Goal: Information Seeking & Learning: Learn about a topic

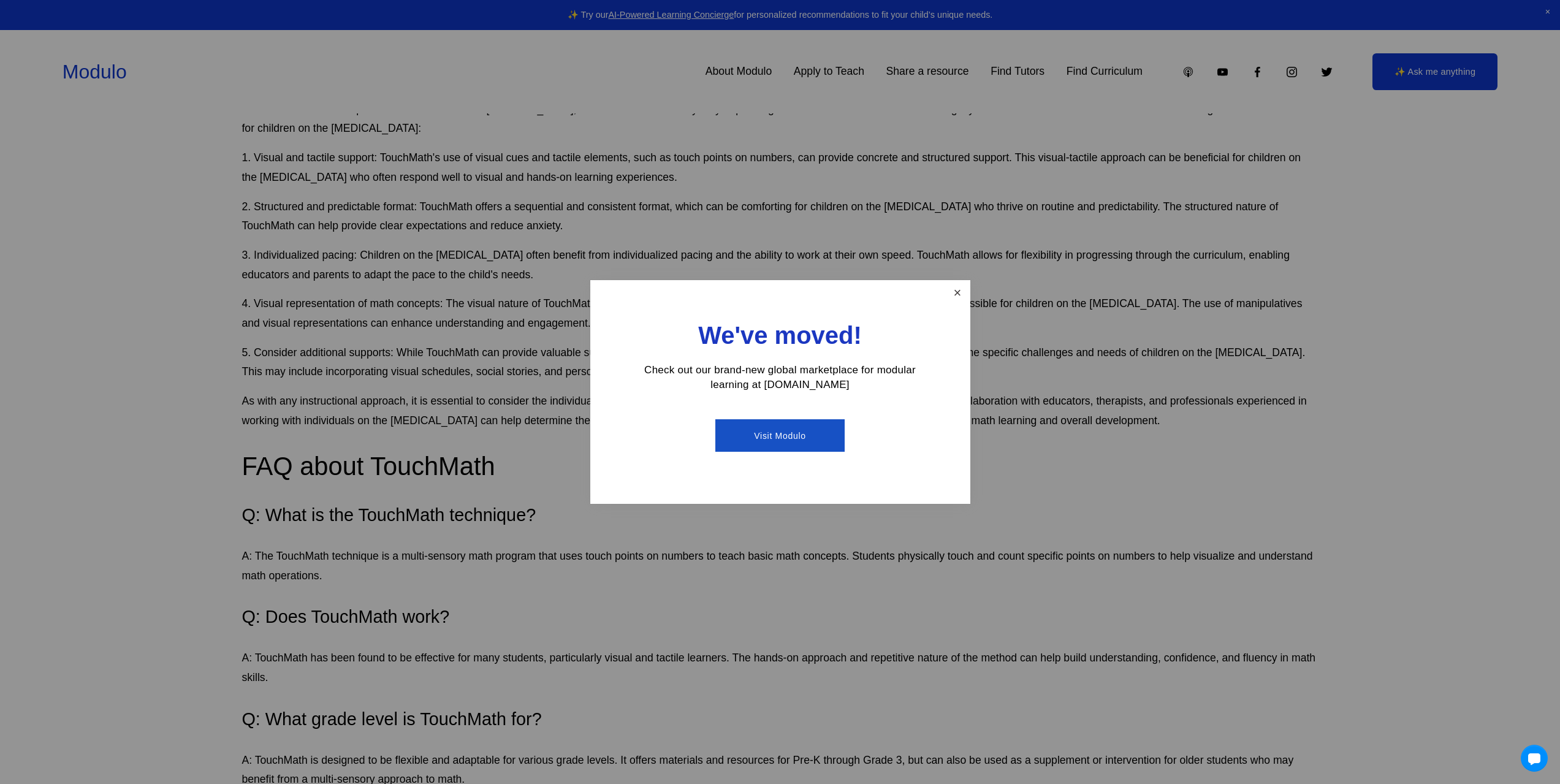
click at [957, 290] on link "Close" at bounding box center [957, 293] width 22 height 22
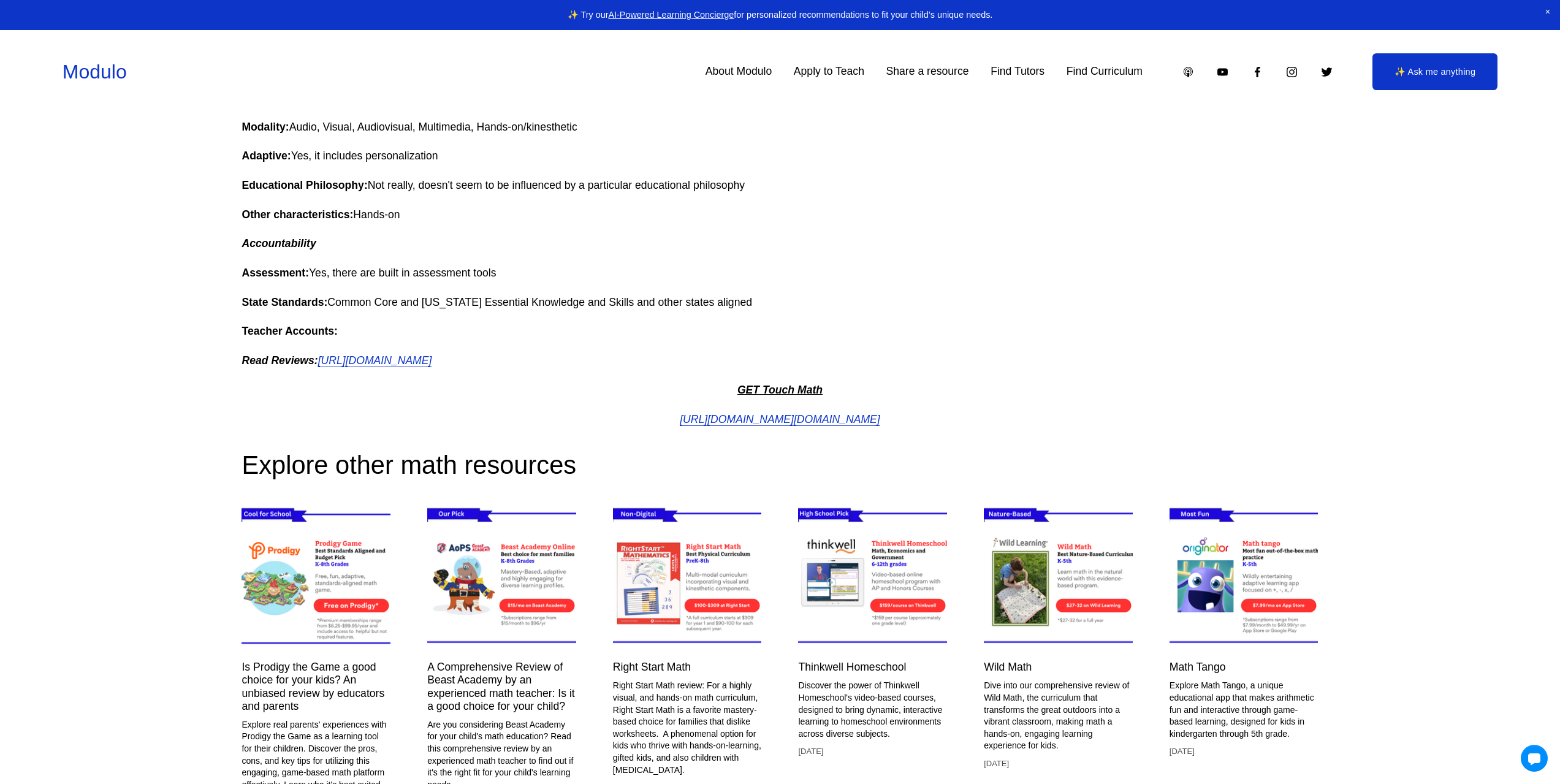
scroll to position [3191, 0]
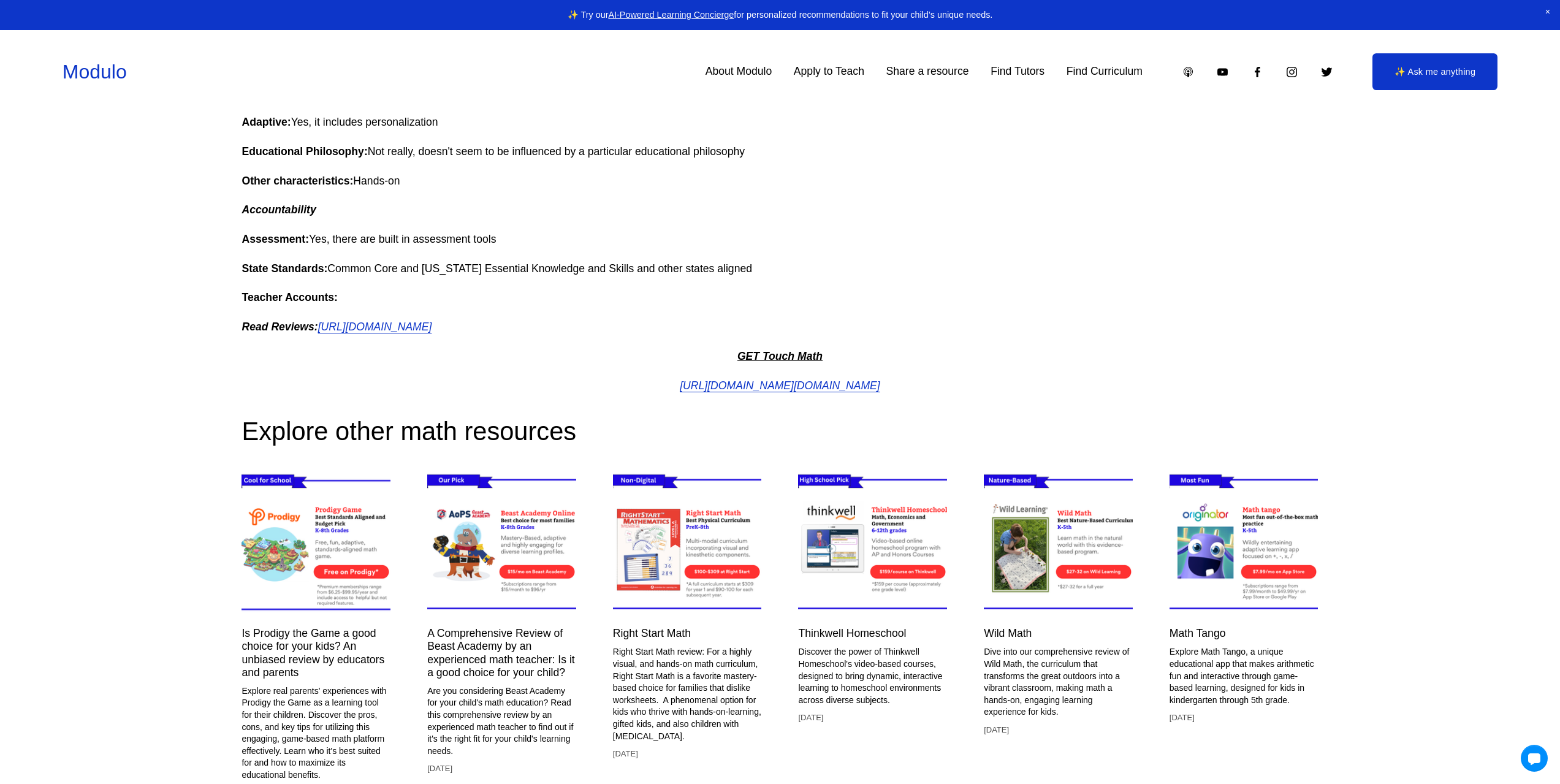
click at [810, 355] on em "GET Touch Math" at bounding box center [780, 356] width 85 height 13
click at [781, 355] on em "GET Touch Math" at bounding box center [780, 356] width 85 height 13
click at [757, 384] on em "[URL][DOMAIN_NAME][DOMAIN_NAME]" at bounding box center [779, 385] width 200 height 13
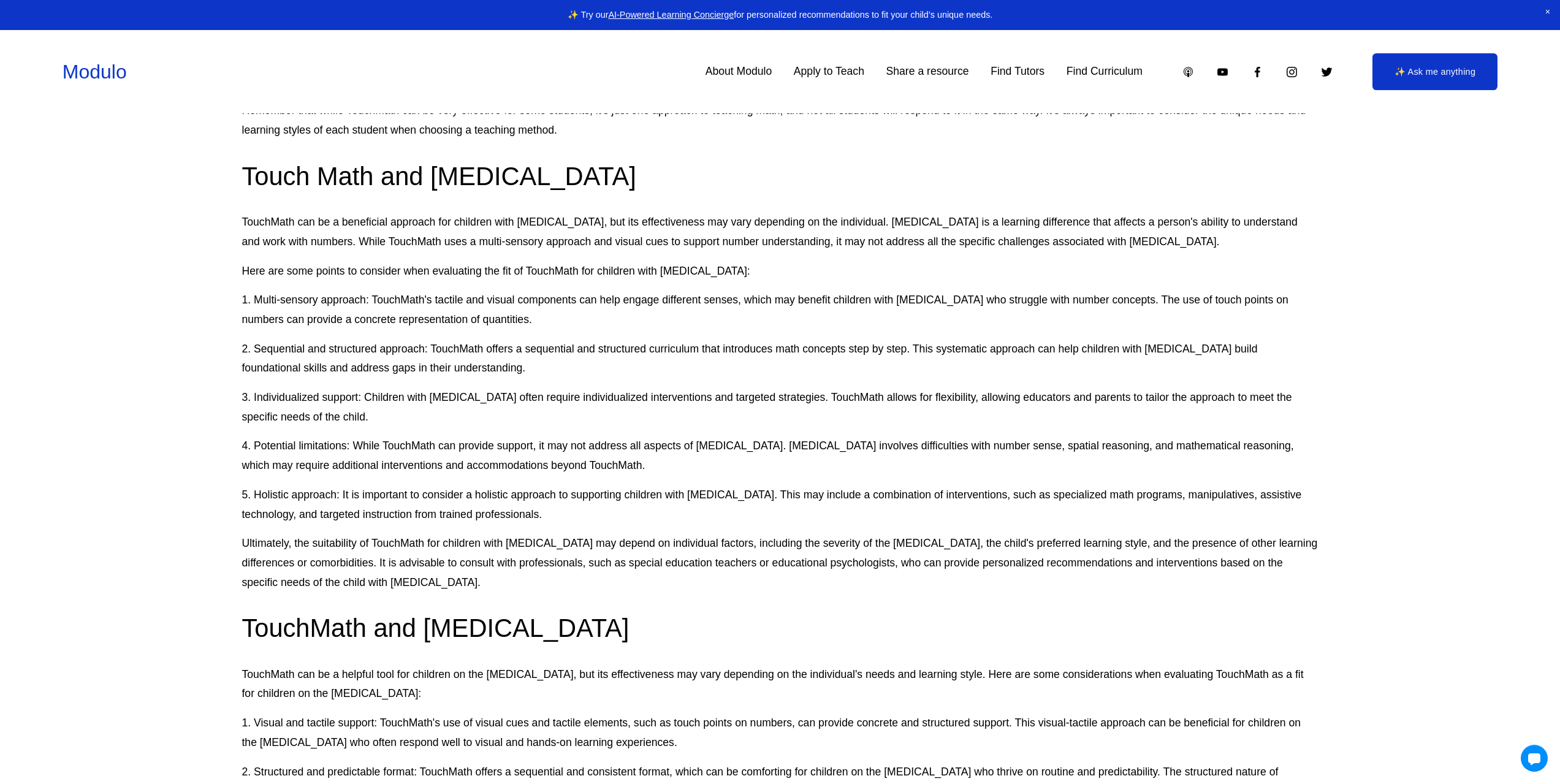
scroll to position [1353, 0]
